Goal: Find contact information: Find contact information

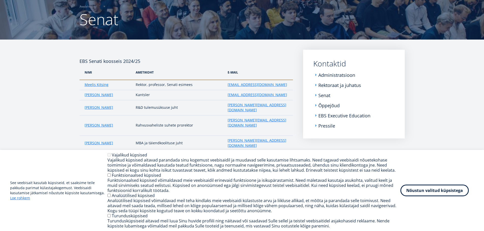
scroll to position [51, 0]
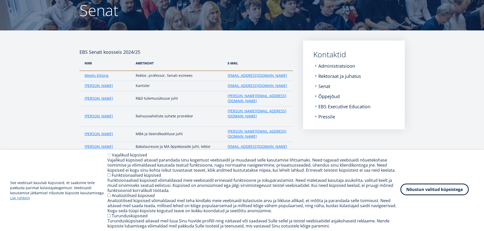
click at [424, 192] on button "Nõustun valitud küpsistega" at bounding box center [434, 190] width 68 height 12
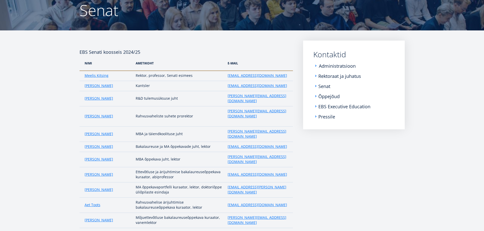
click at [347, 64] on link "Administratsioon" at bounding box center [337, 65] width 37 height 5
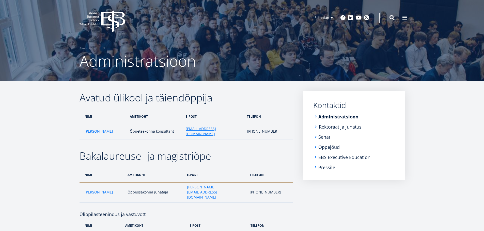
click at [345, 126] on link "Rektoraat ja juhatus" at bounding box center [340, 126] width 43 height 5
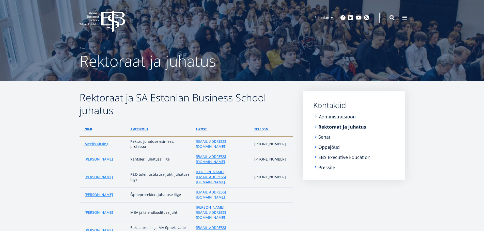
click at [347, 115] on link "Administratsioon" at bounding box center [337, 116] width 37 height 5
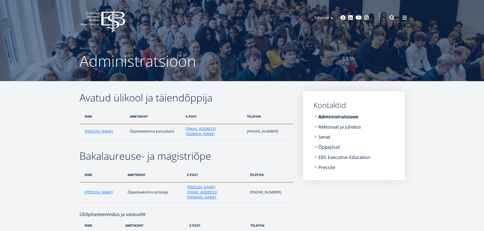
click at [400, 22] on div "EBS Logo Created with Sketch. Kasutaja konto menüü Admin Estonian Estonian Engl…" at bounding box center [242, 17] width 366 height 15
click at [404, 19] on span at bounding box center [404, 17] width 5 height 5
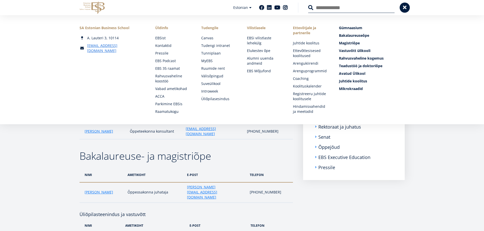
click at [351, 6] on input "Otsing" at bounding box center [351, 7] width 86 height 11
type input "**********"
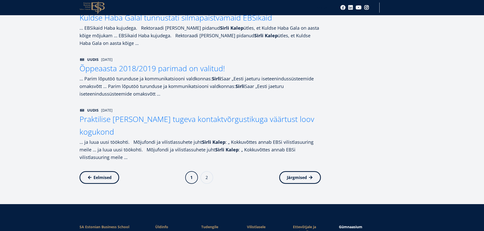
scroll to position [508, 0]
